Goal: Use online tool/utility: Utilize a website feature to perform a specific function

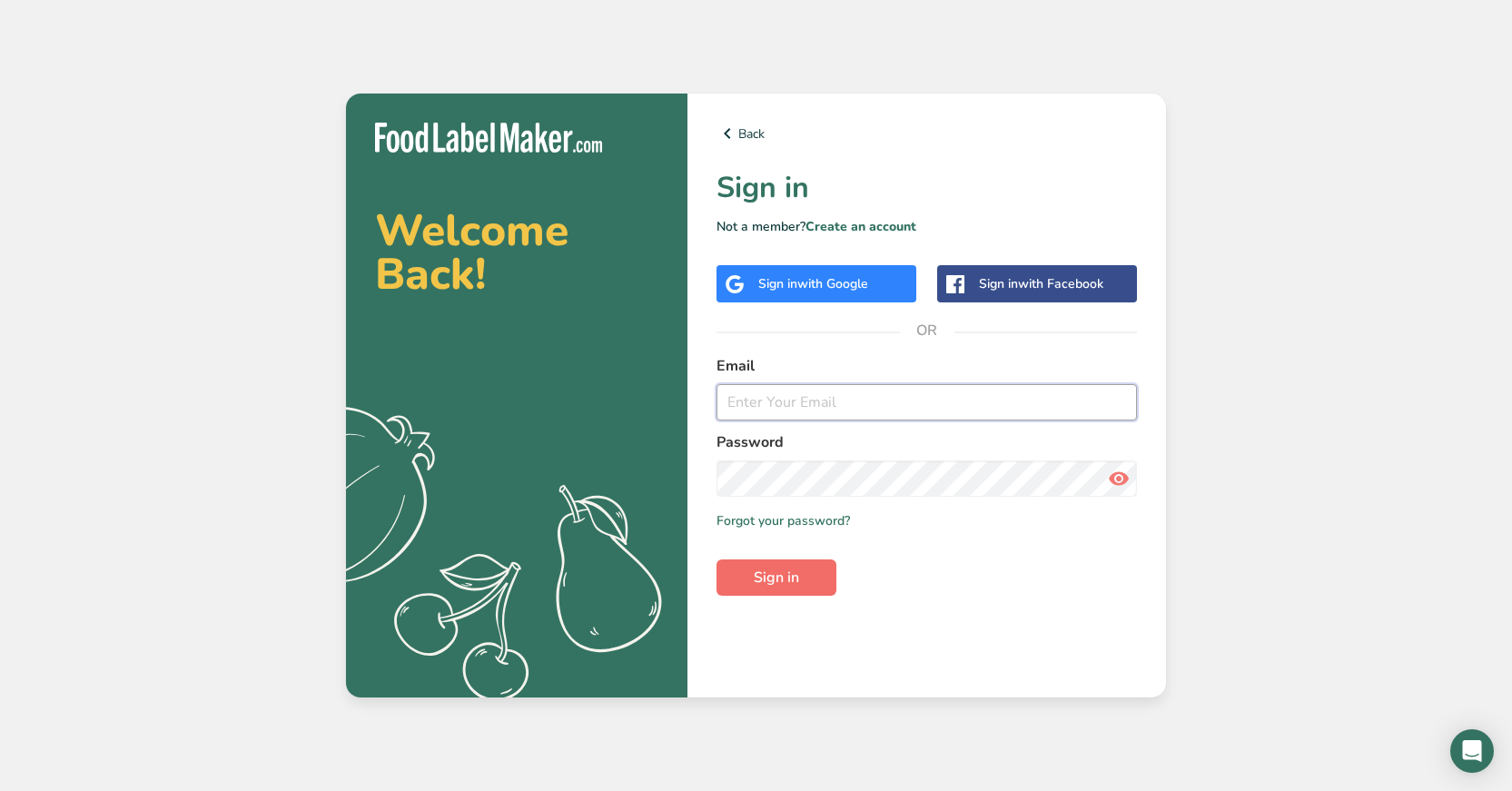
type input "[EMAIL_ADDRESS][DOMAIN_NAME]"
click at [772, 582] on span "Sign in" at bounding box center [776, 578] width 45 height 22
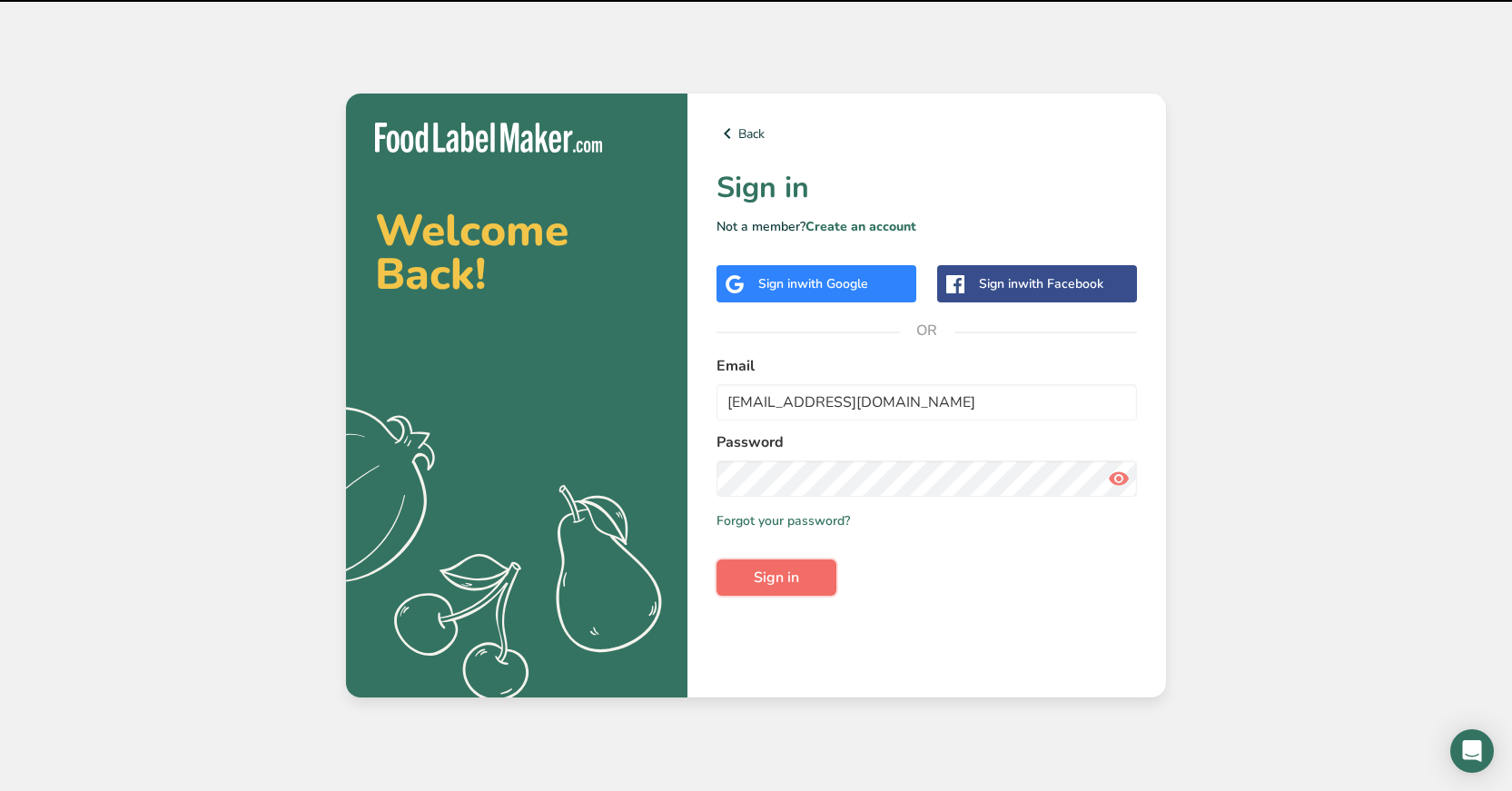
click at [771, 575] on span "Sign in" at bounding box center [776, 578] width 45 height 22
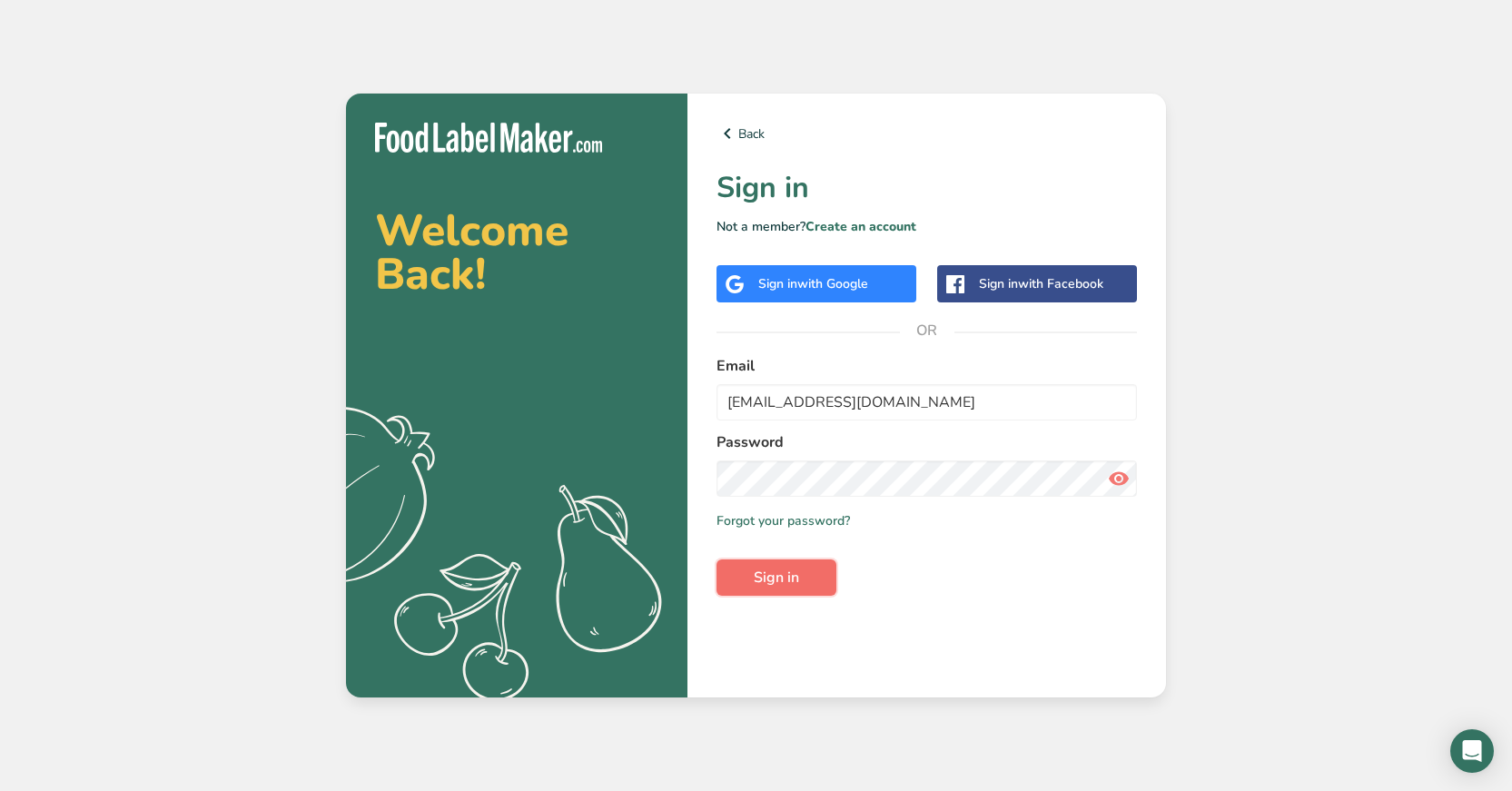
click at [768, 575] on span "Sign in" at bounding box center [776, 578] width 45 height 22
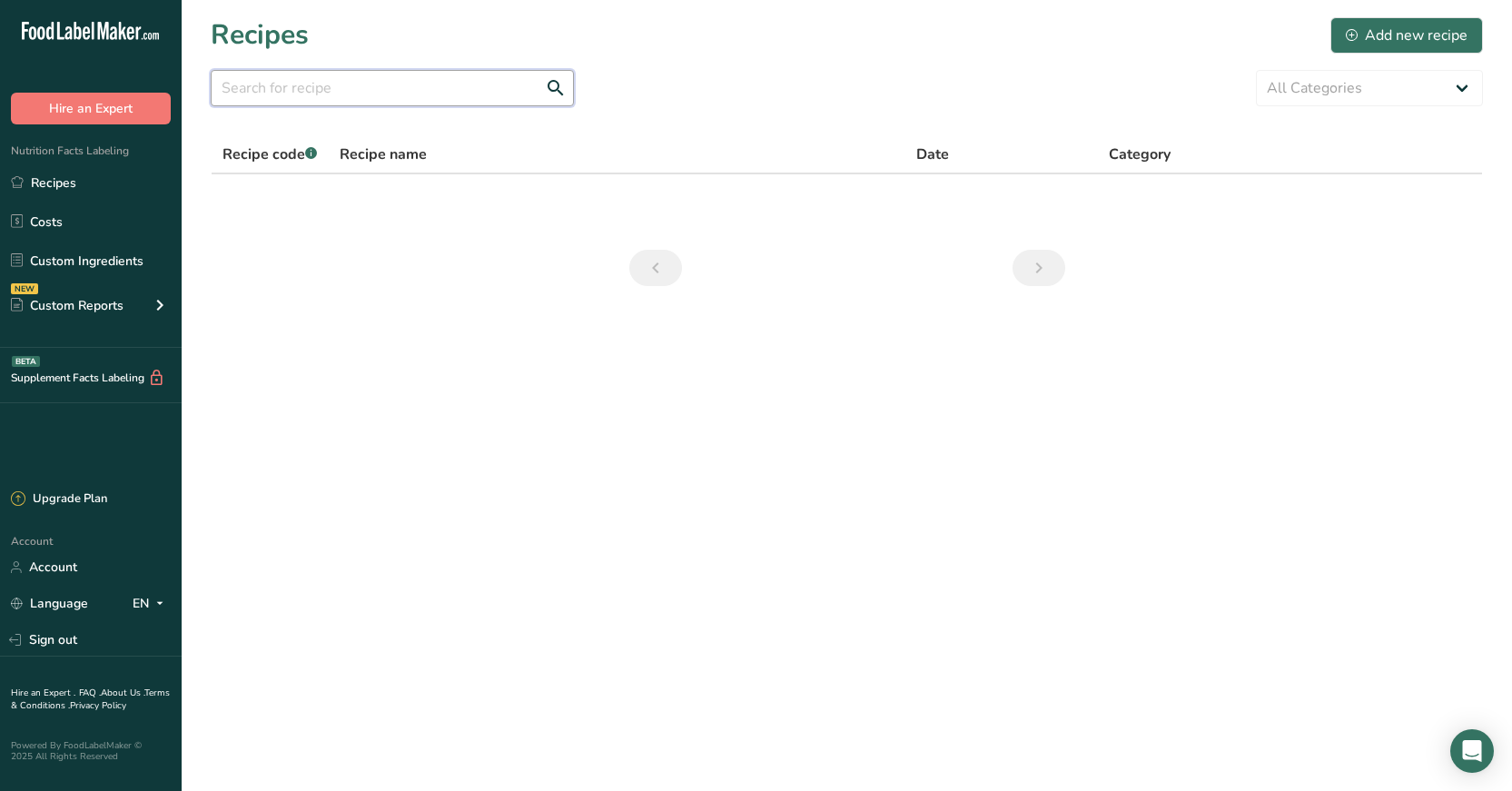
click at [364, 89] on input "text" at bounding box center [392, 88] width 363 height 36
type input "ؤ"
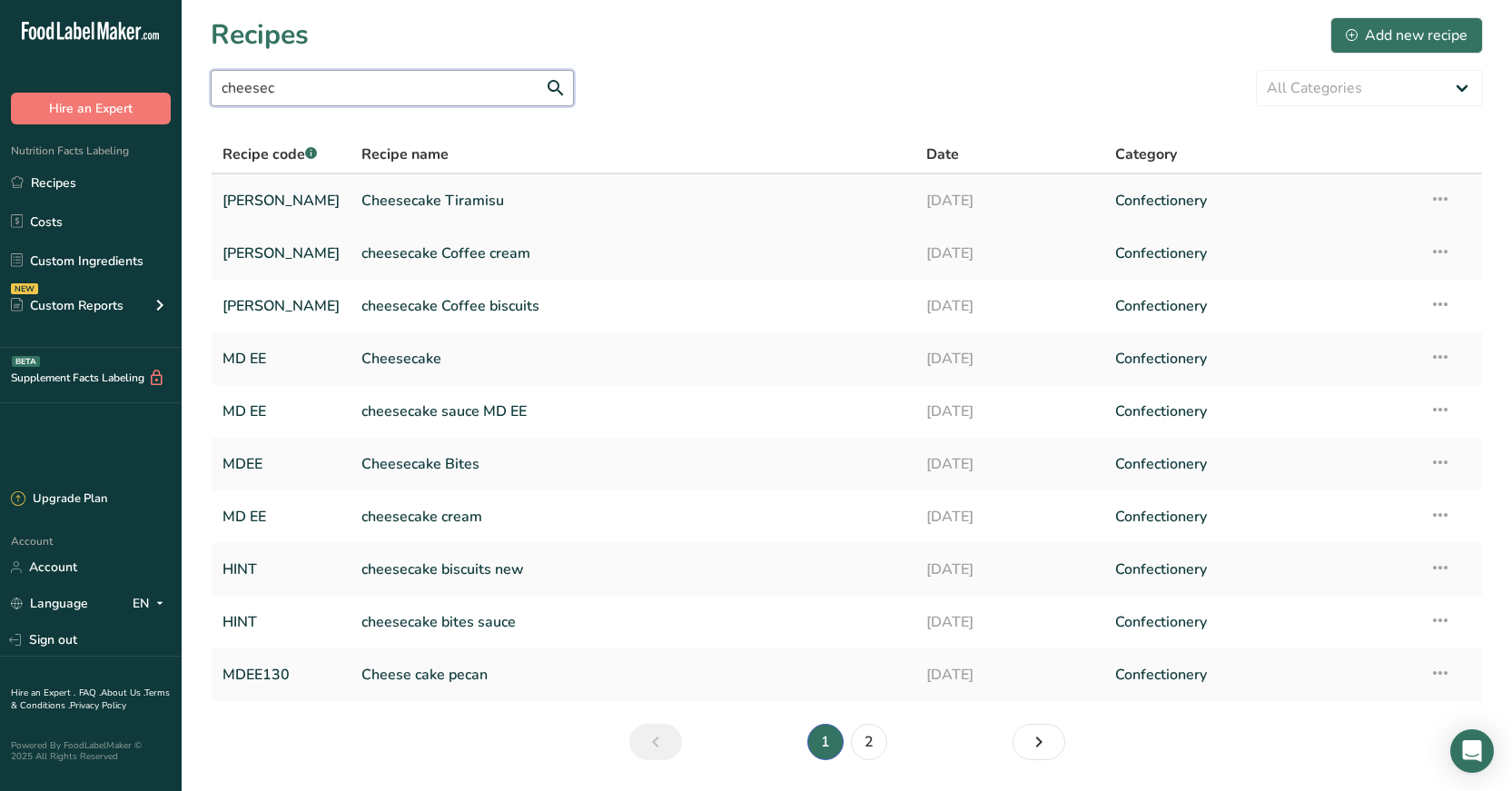
type input "cheesec"
click at [422, 203] on link "Cheesecake Tiramisu" at bounding box center [633, 200] width 543 height 38
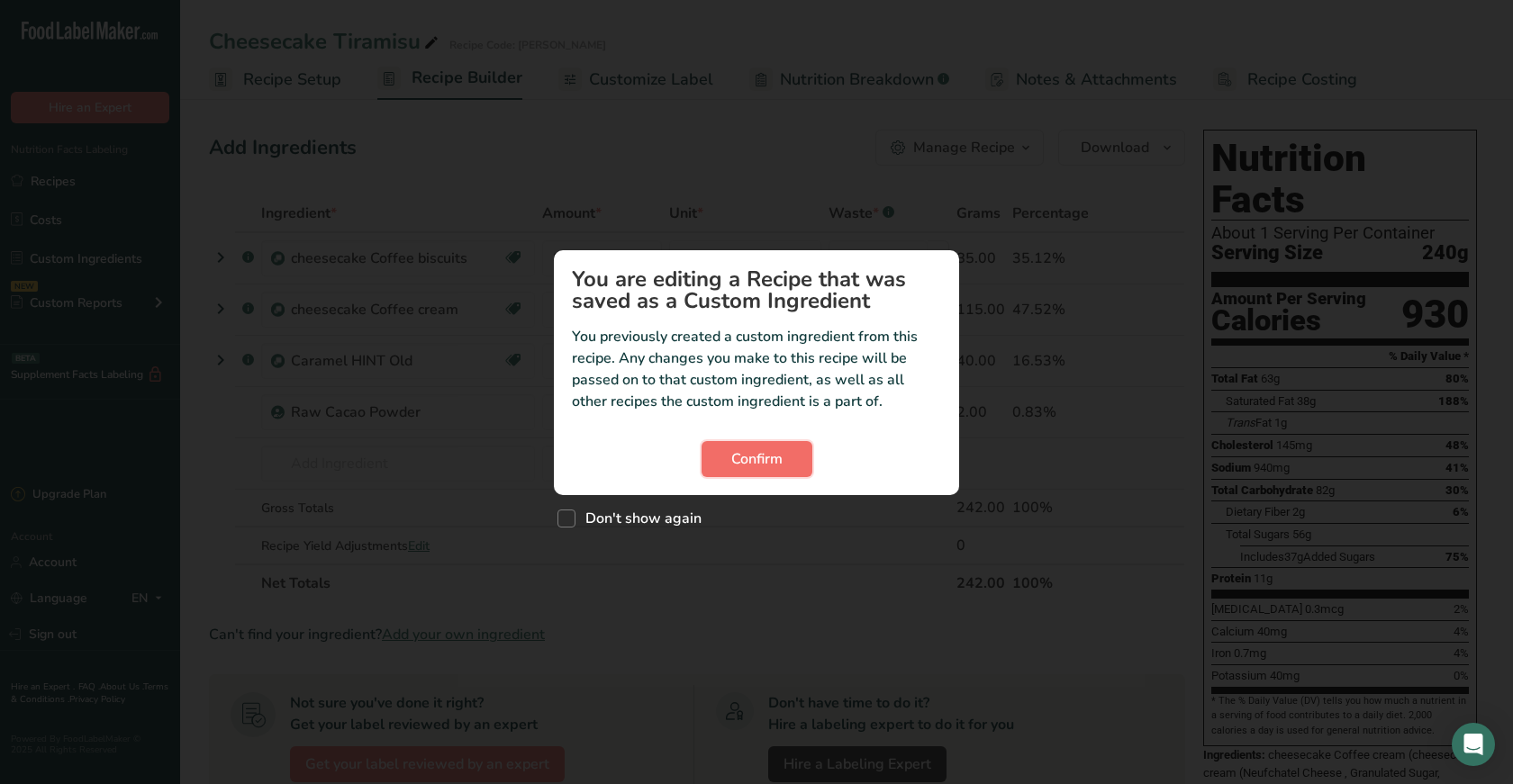
click at [792, 474] on button "Confirm" at bounding box center [756, 458] width 111 height 36
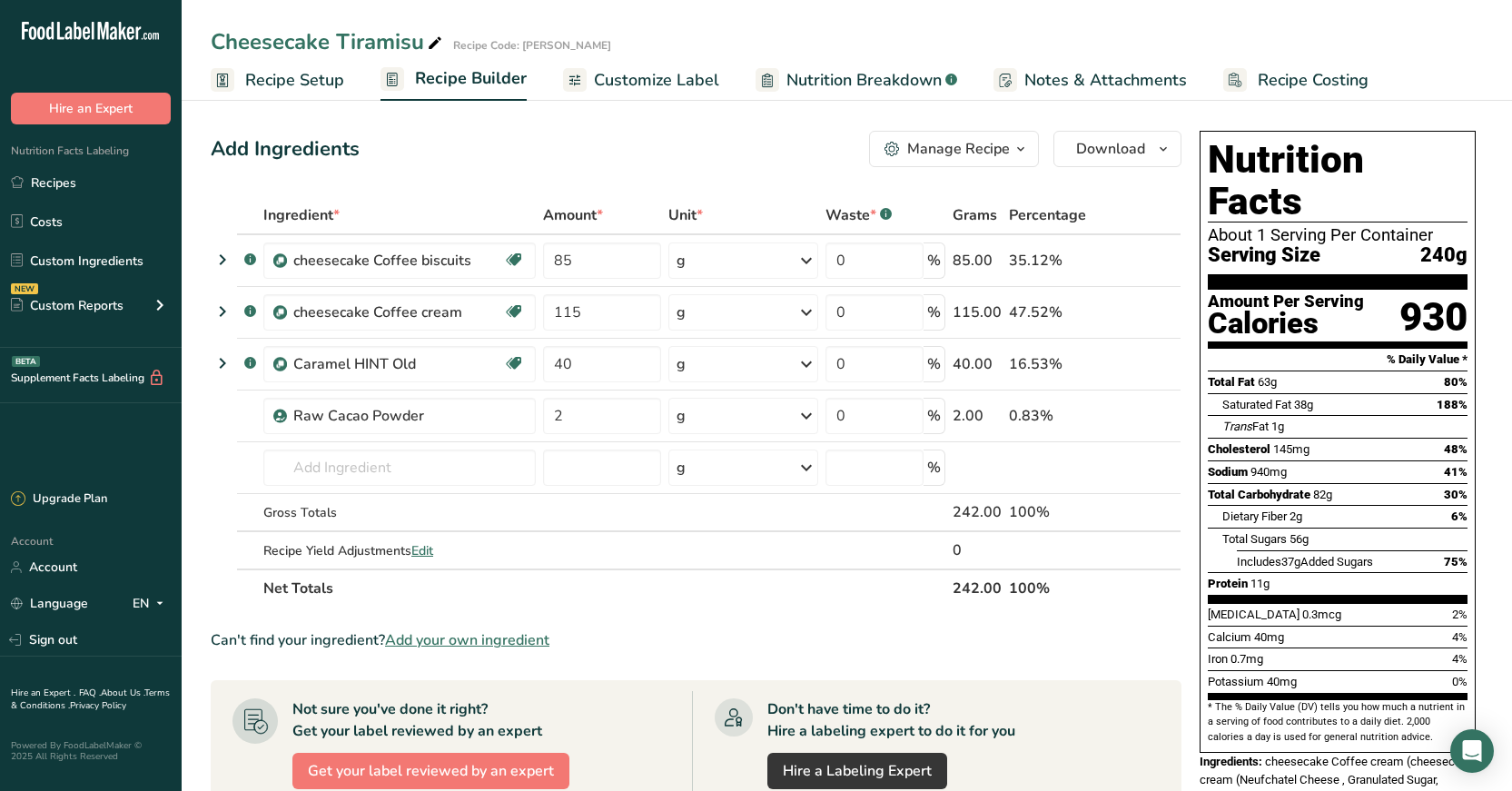
drag, startPoint x: 1337, startPoint y: 253, endPoint x: 1347, endPoint y: 257, distance: 10.8
click at [1346, 293] on div "Amount Per Serving" at bounding box center [1285, 302] width 156 height 18
click at [1103, 150] on span "Download" at bounding box center [1111, 149] width 69 height 22
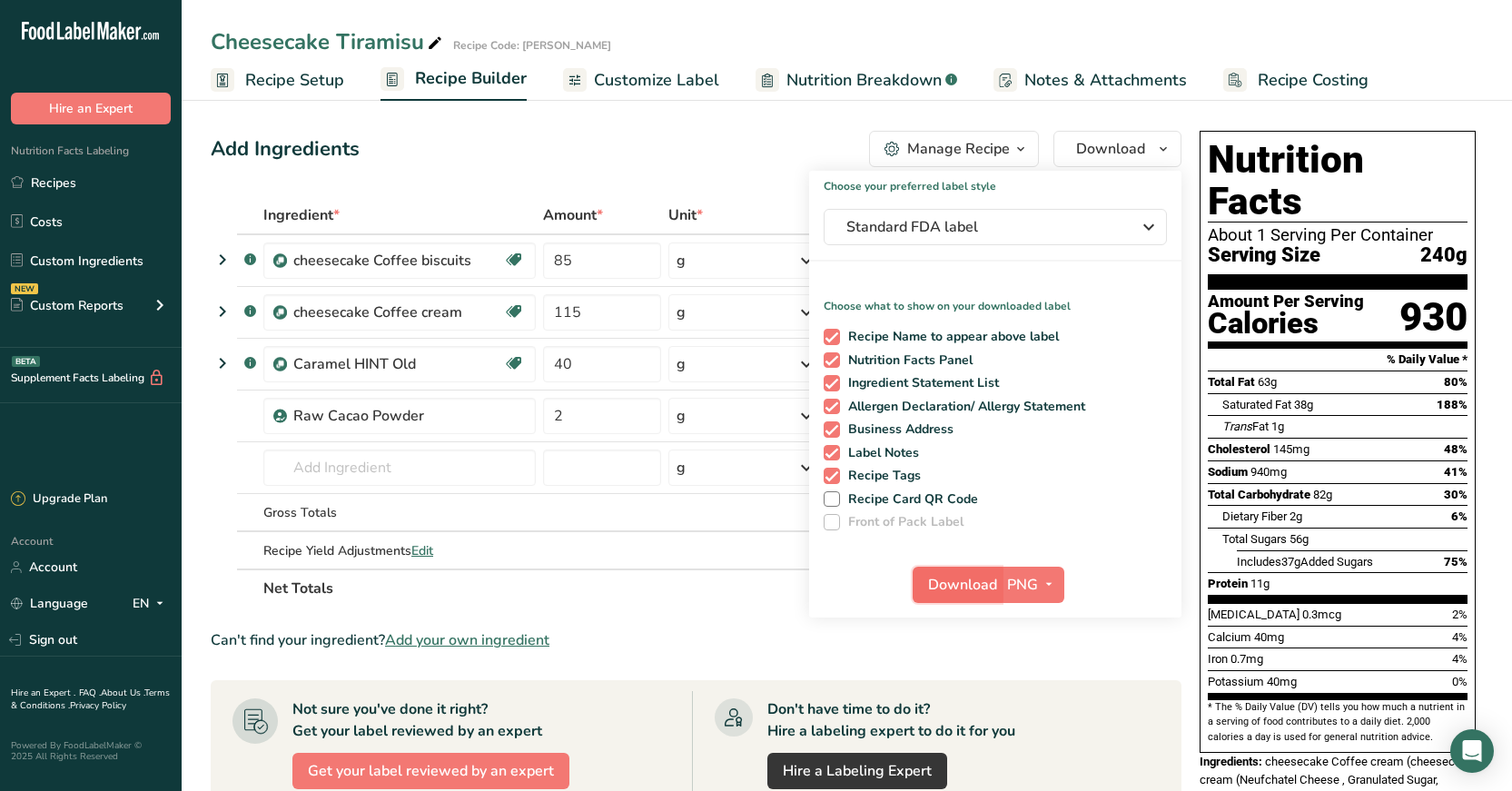
click at [966, 587] on span "Download" at bounding box center [963, 586] width 69 height 22
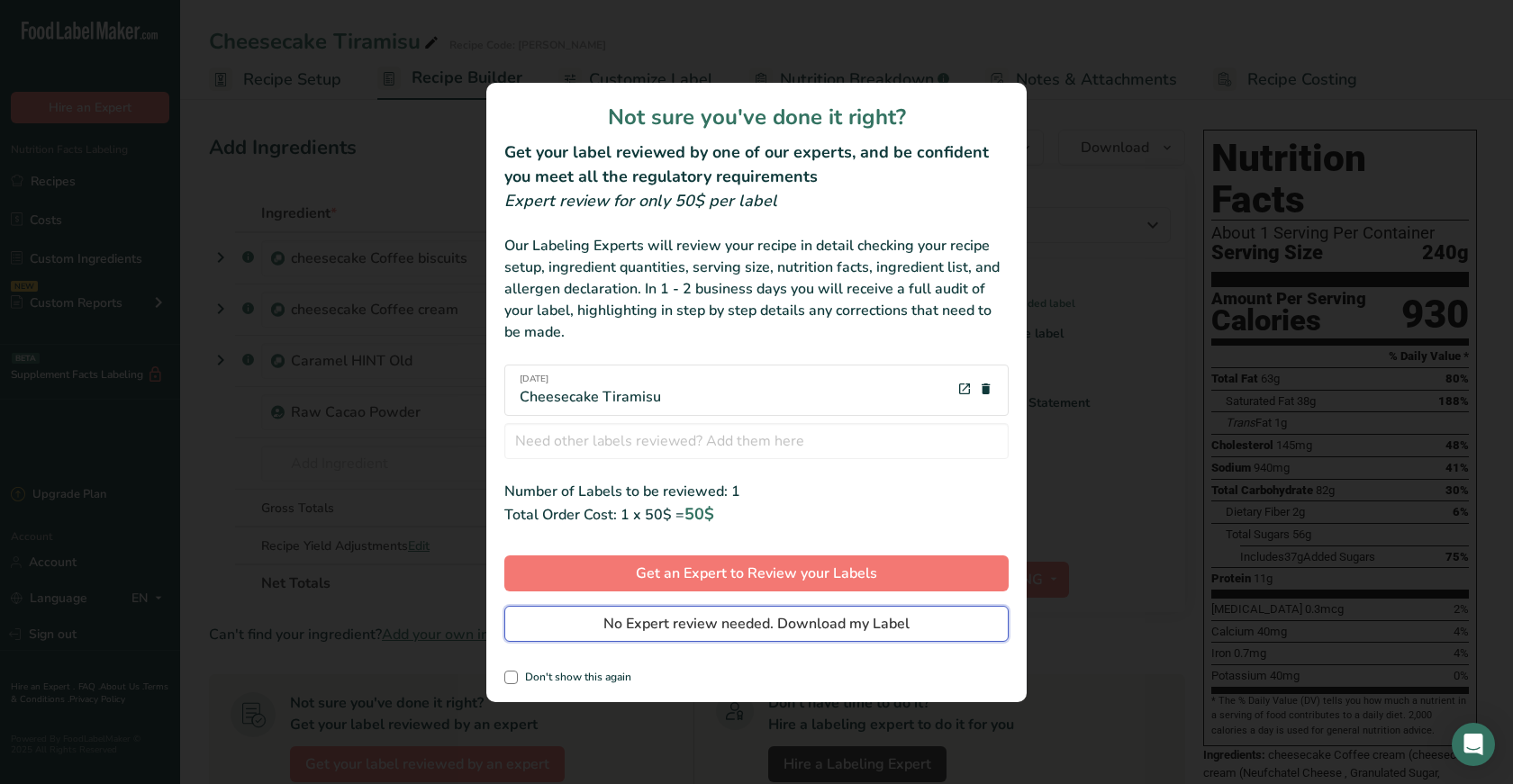
click at [785, 624] on span "No Expert review needed. Download my Label" at bounding box center [756, 624] width 306 height 22
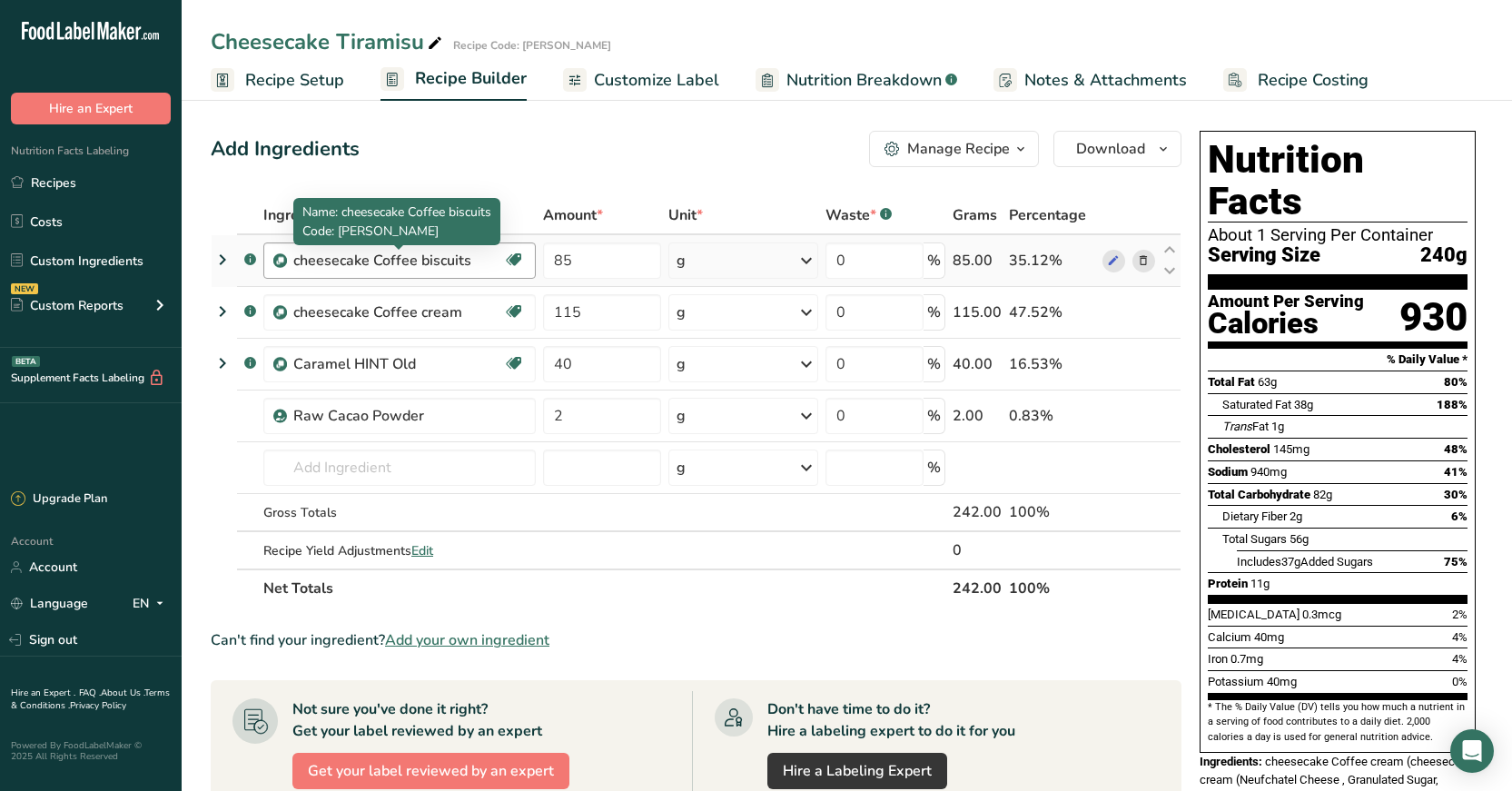
drag, startPoint x: 471, startPoint y: 262, endPoint x: 295, endPoint y: 266, distance: 176.0
click at [295, 266] on div "cheesecake Coffee biscuits" at bounding box center [398, 261] width 210 height 22
copy div "cheesecake Coffee biscuits"
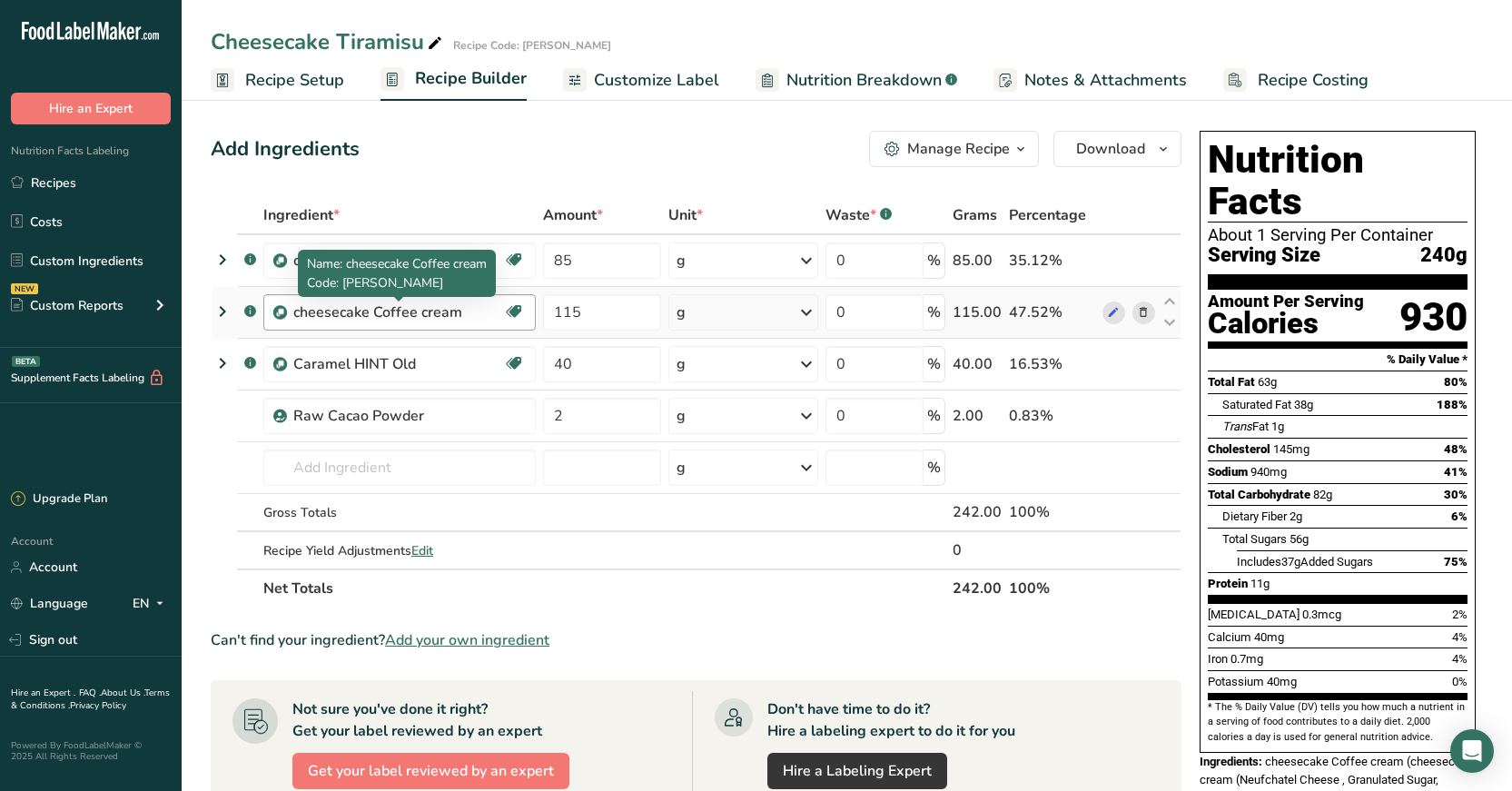
drag, startPoint x: 458, startPoint y: 309, endPoint x: 293, endPoint y: 313, distance: 165.0
click at [293, 313] on div "cheesecake Coffee cream" at bounding box center [398, 313] width 210 height 22
copy div "cheesecake Coffee cream"
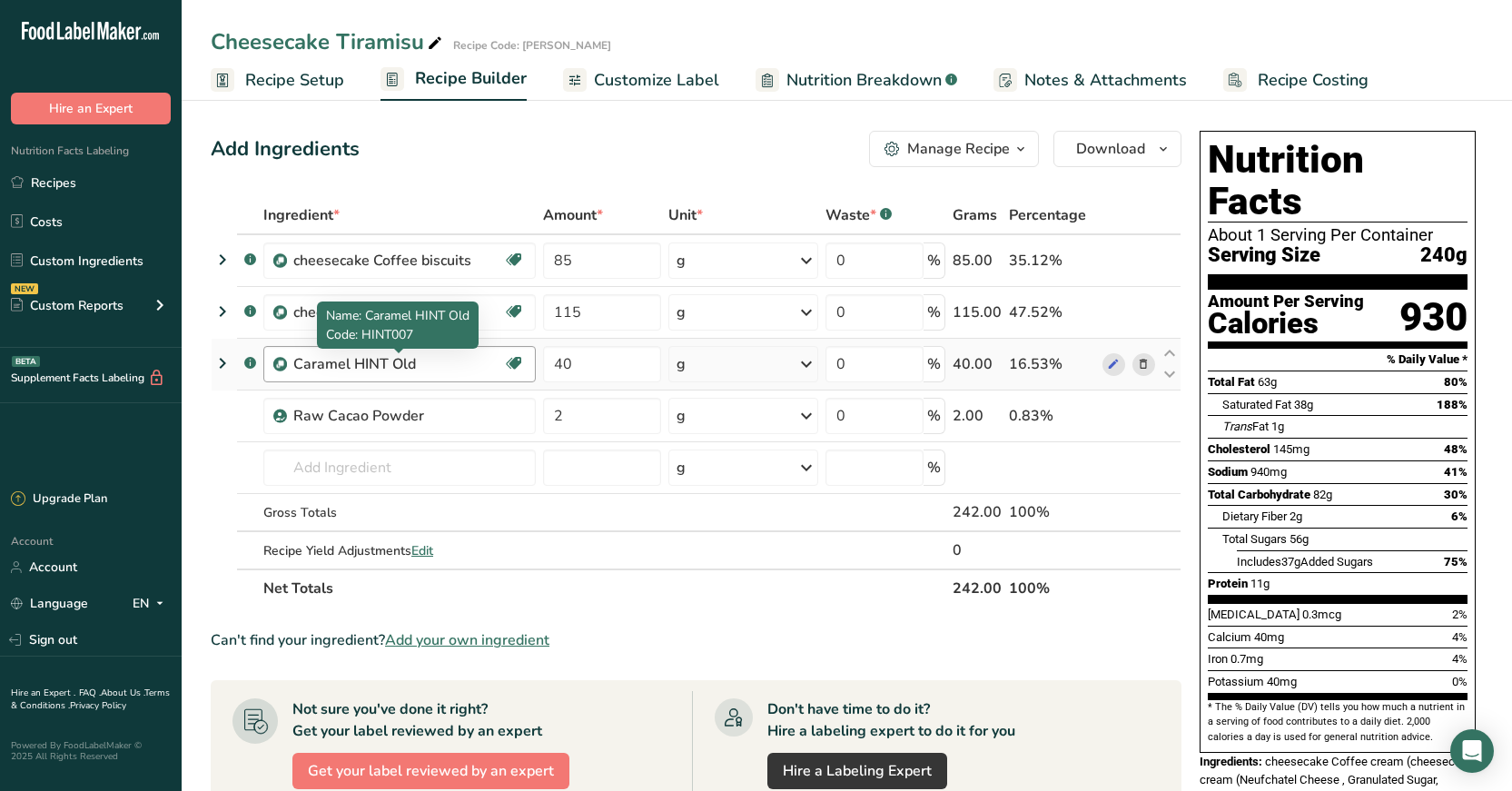
drag, startPoint x: 414, startPoint y: 364, endPoint x: 283, endPoint y: 373, distance: 131.3
click at [283, 373] on div "Caramel HINT Old Dairy free Gluten free Vegan Vegetarian Soy free" at bounding box center [400, 364] width 273 height 36
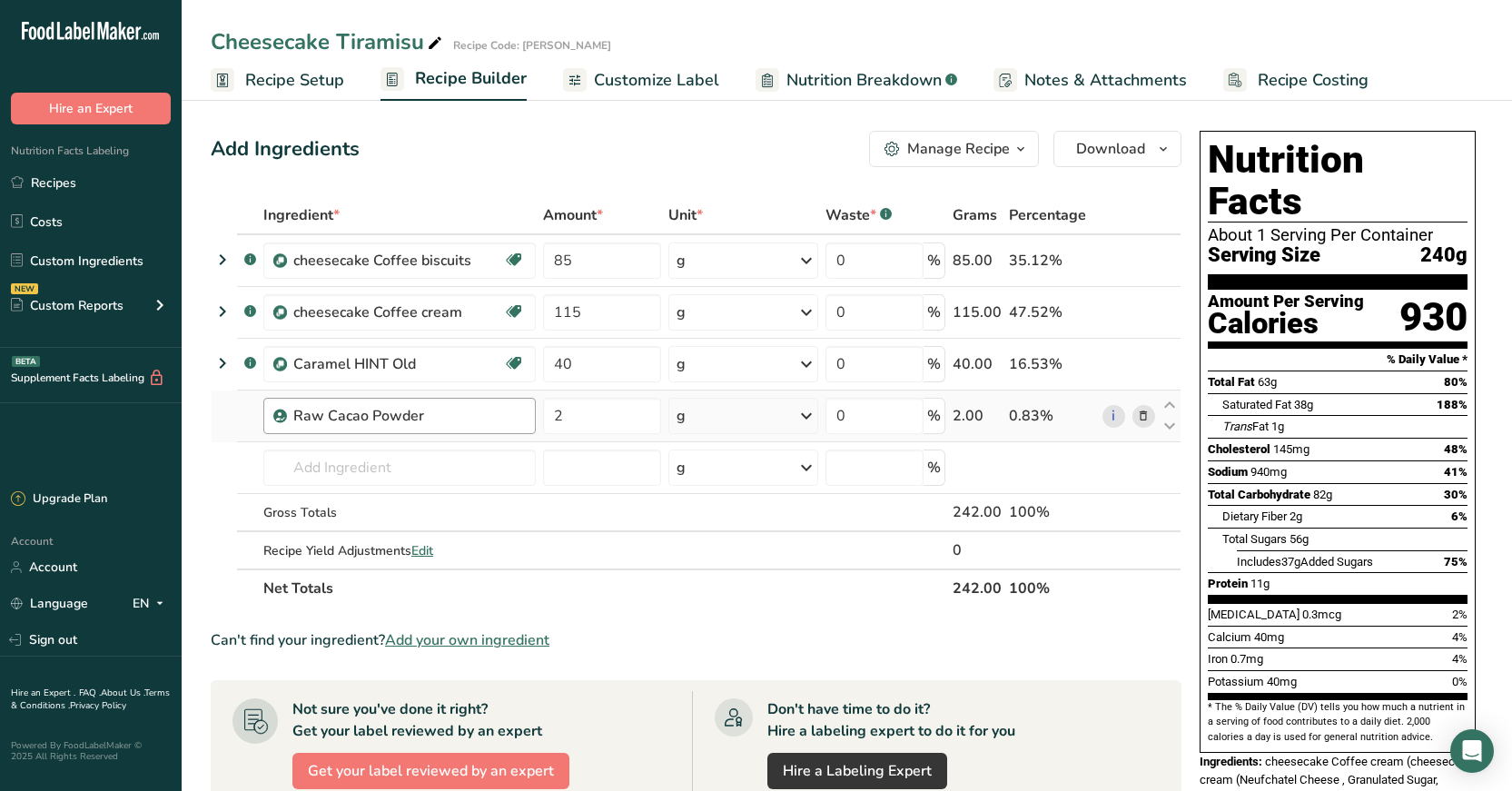
copy div "Caramel HINT Old"
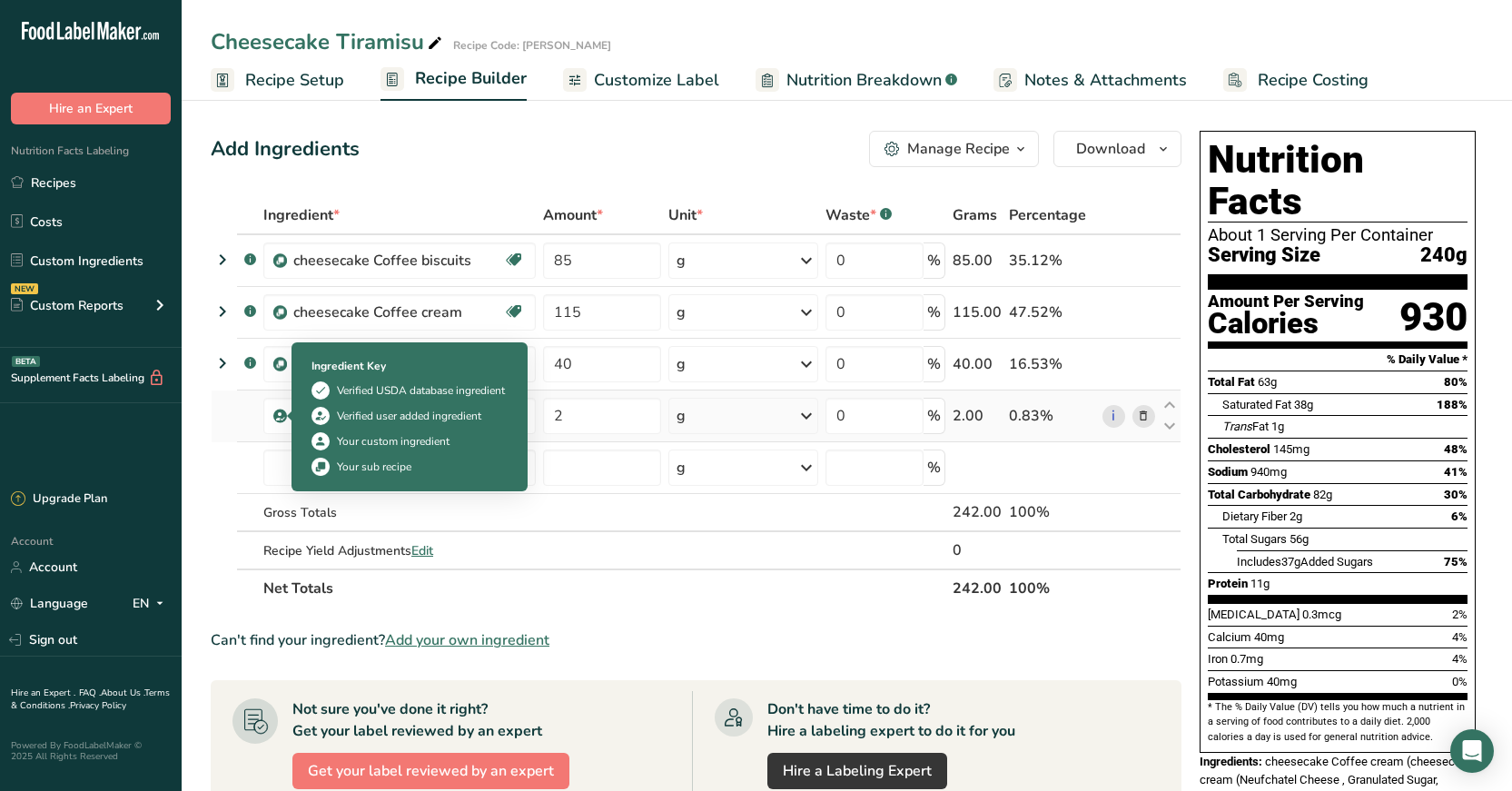
drag, startPoint x: 441, startPoint y: 412, endPoint x: 285, endPoint y: 414, distance: 156.0
click at [285, 414] on td "Raw Cacao Powder" at bounding box center [400, 416] width 280 height 52
copy div "Raw Cacao Powder"
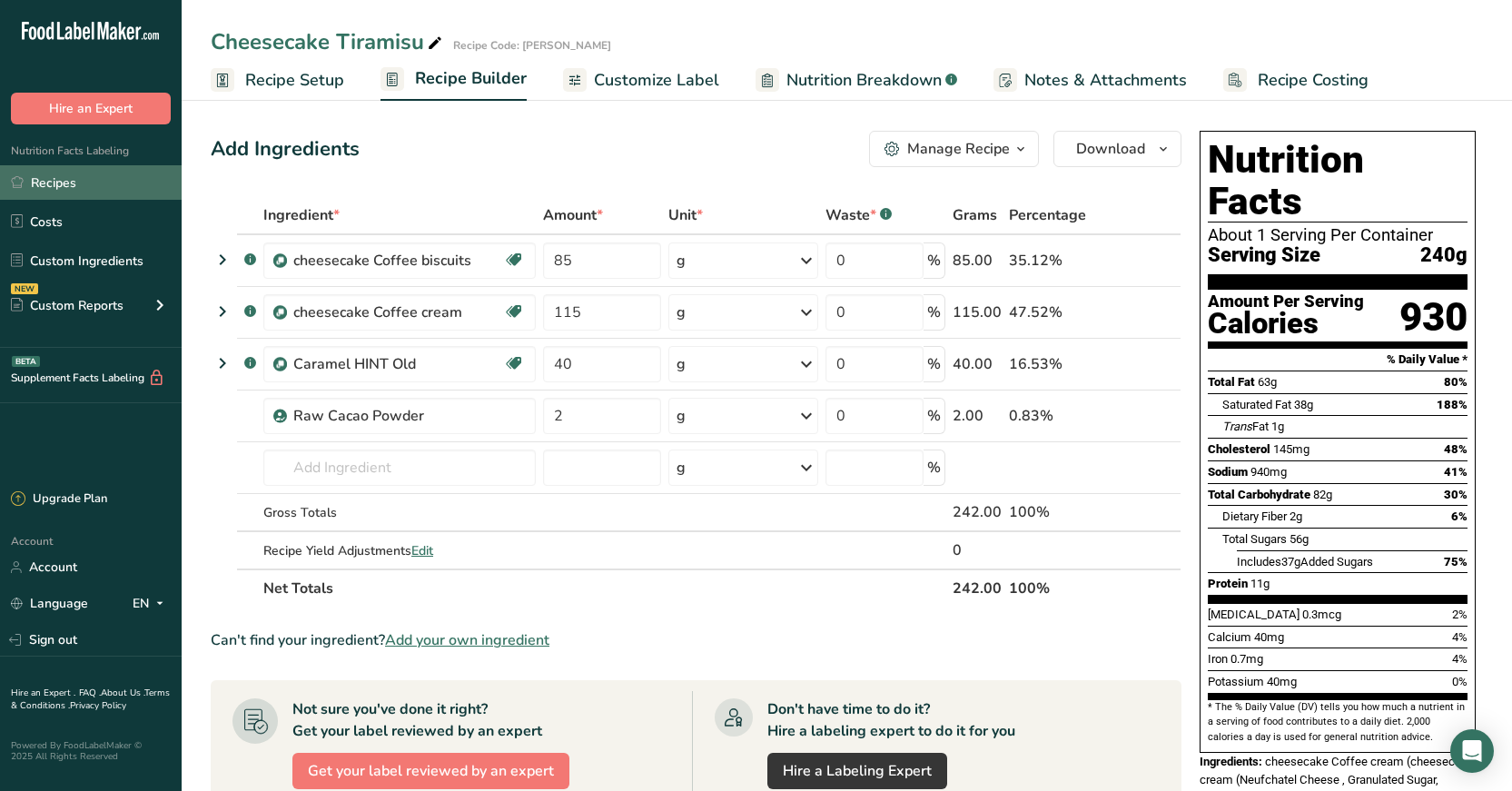
click at [50, 186] on link "Recipes" at bounding box center [91, 182] width 181 height 34
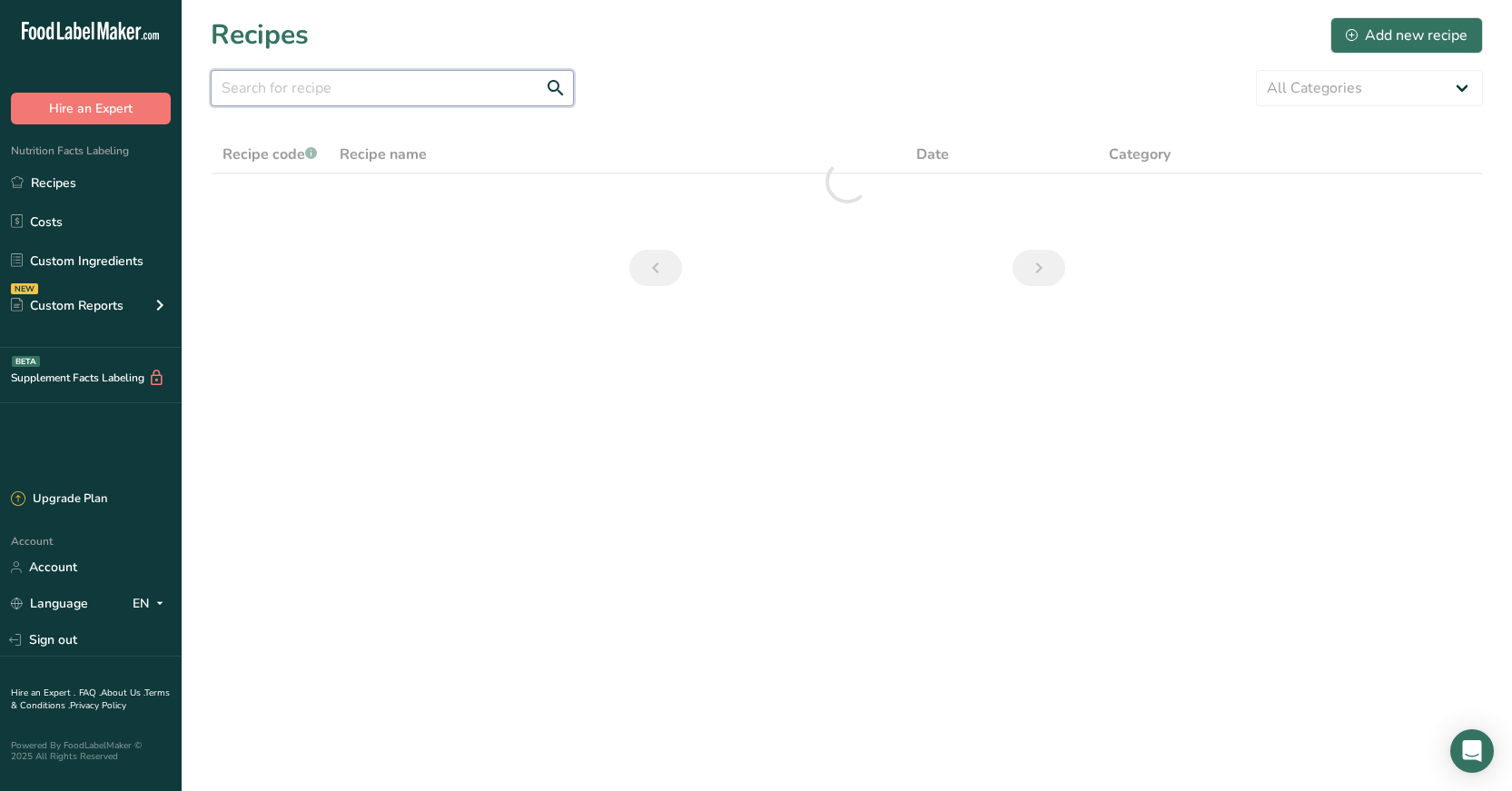
click at [418, 97] on input "text" at bounding box center [392, 88] width 363 height 36
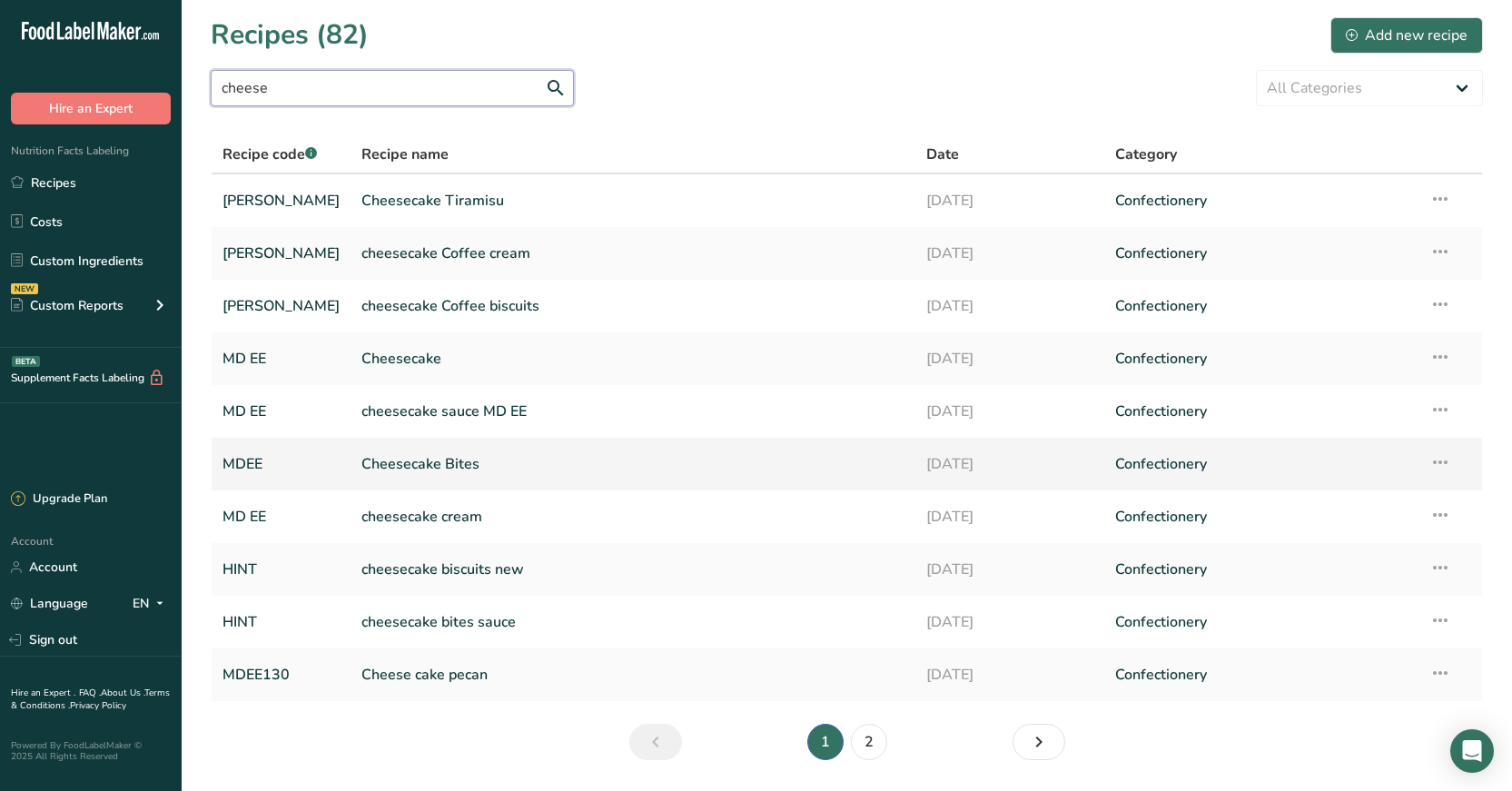
type input "cheese"
drag, startPoint x: 399, startPoint y: 464, endPoint x: 419, endPoint y: 467, distance: 20.2
click at [400, 465] on link "Cheesecake Bites" at bounding box center [633, 463] width 543 height 38
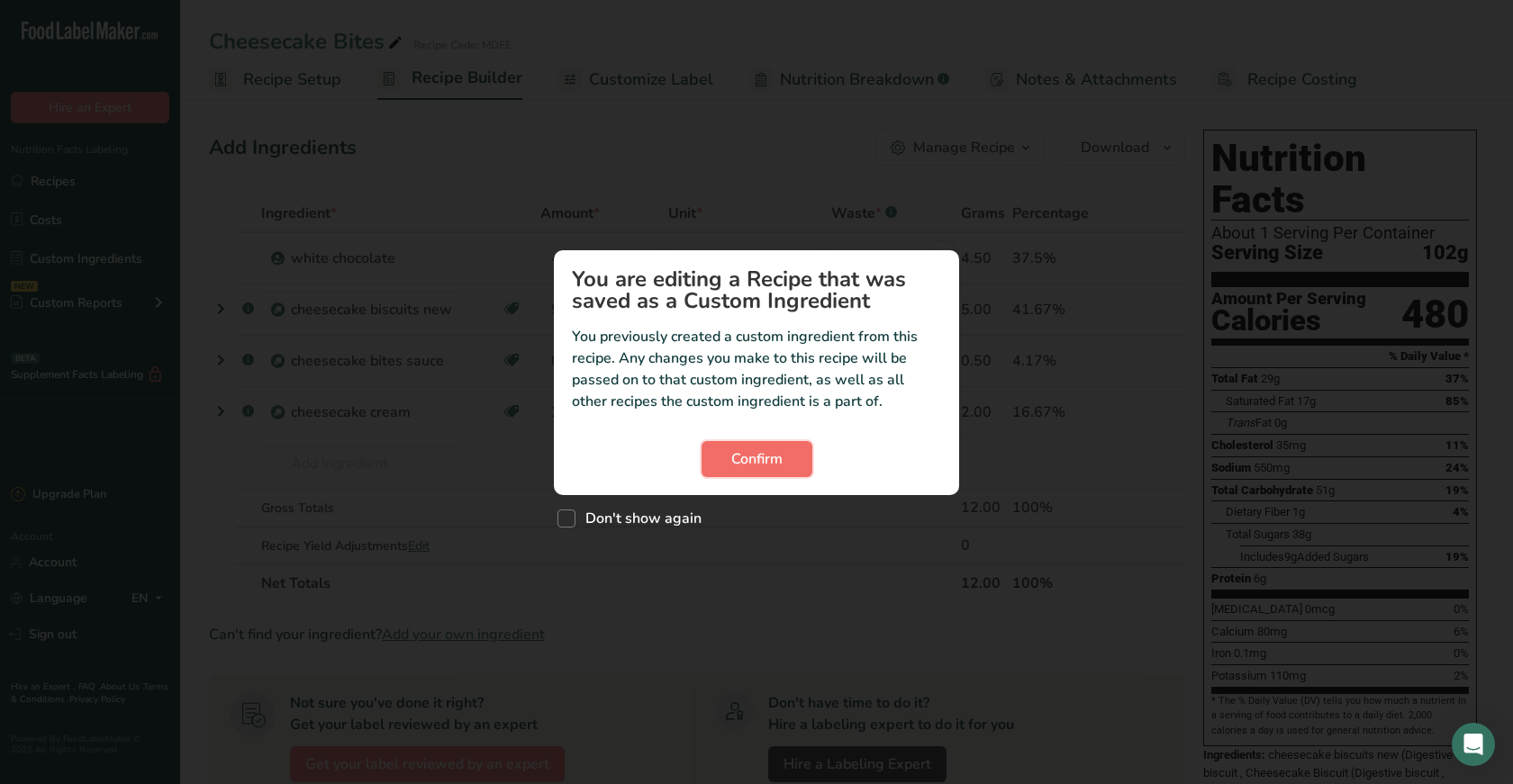
click at [751, 461] on span "Confirm" at bounding box center [757, 459] width 51 height 22
